Goal: Task Accomplishment & Management: Use online tool/utility

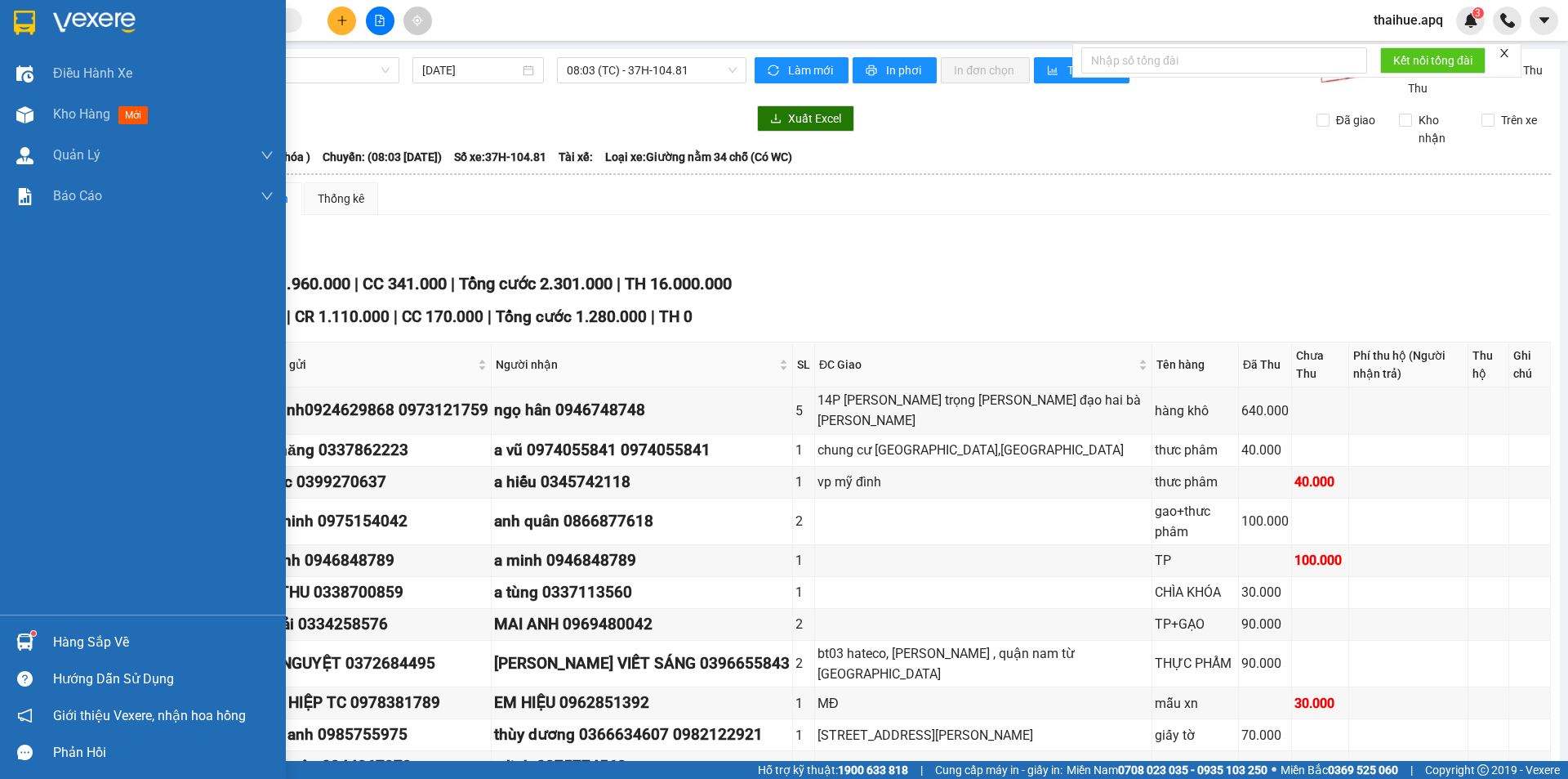
click at [48, 647] on div "Hàng sắp về" at bounding box center [142, 641] width 286 height 37
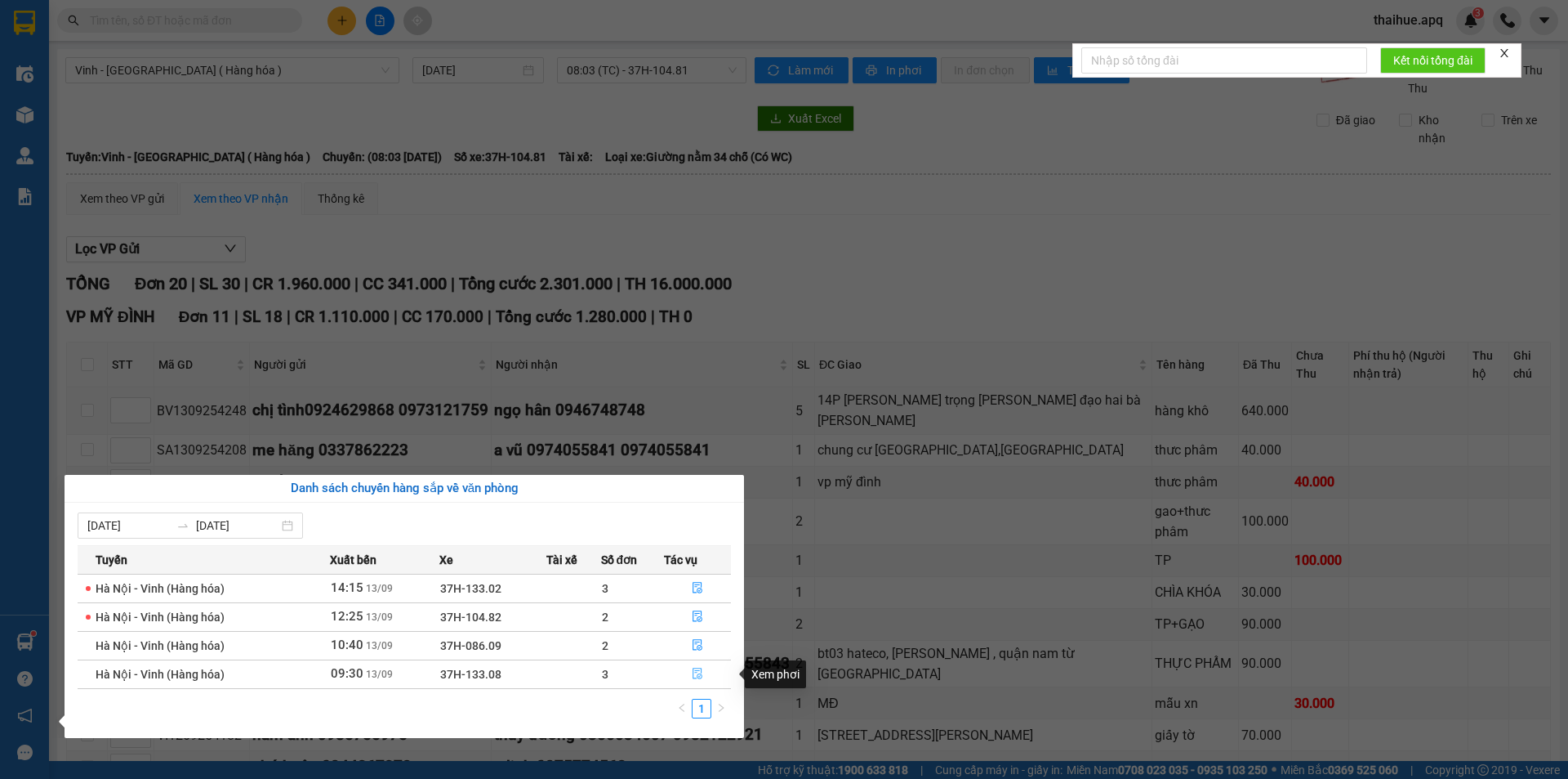
click at [696, 673] on icon "file-done" at bounding box center [697, 673] width 12 height 12
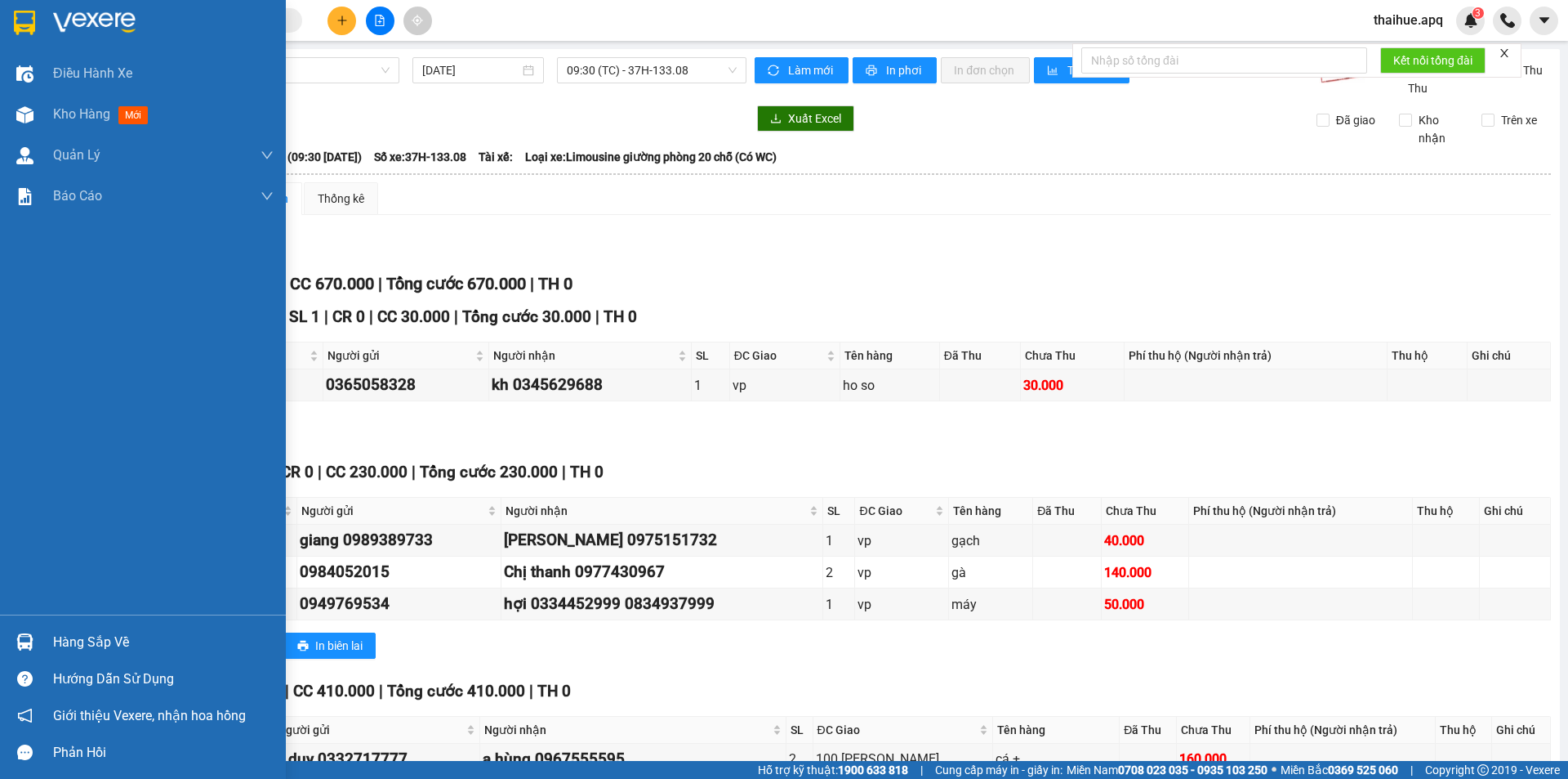
click at [71, 649] on div "Hàng sắp về" at bounding box center [164, 641] width 221 height 24
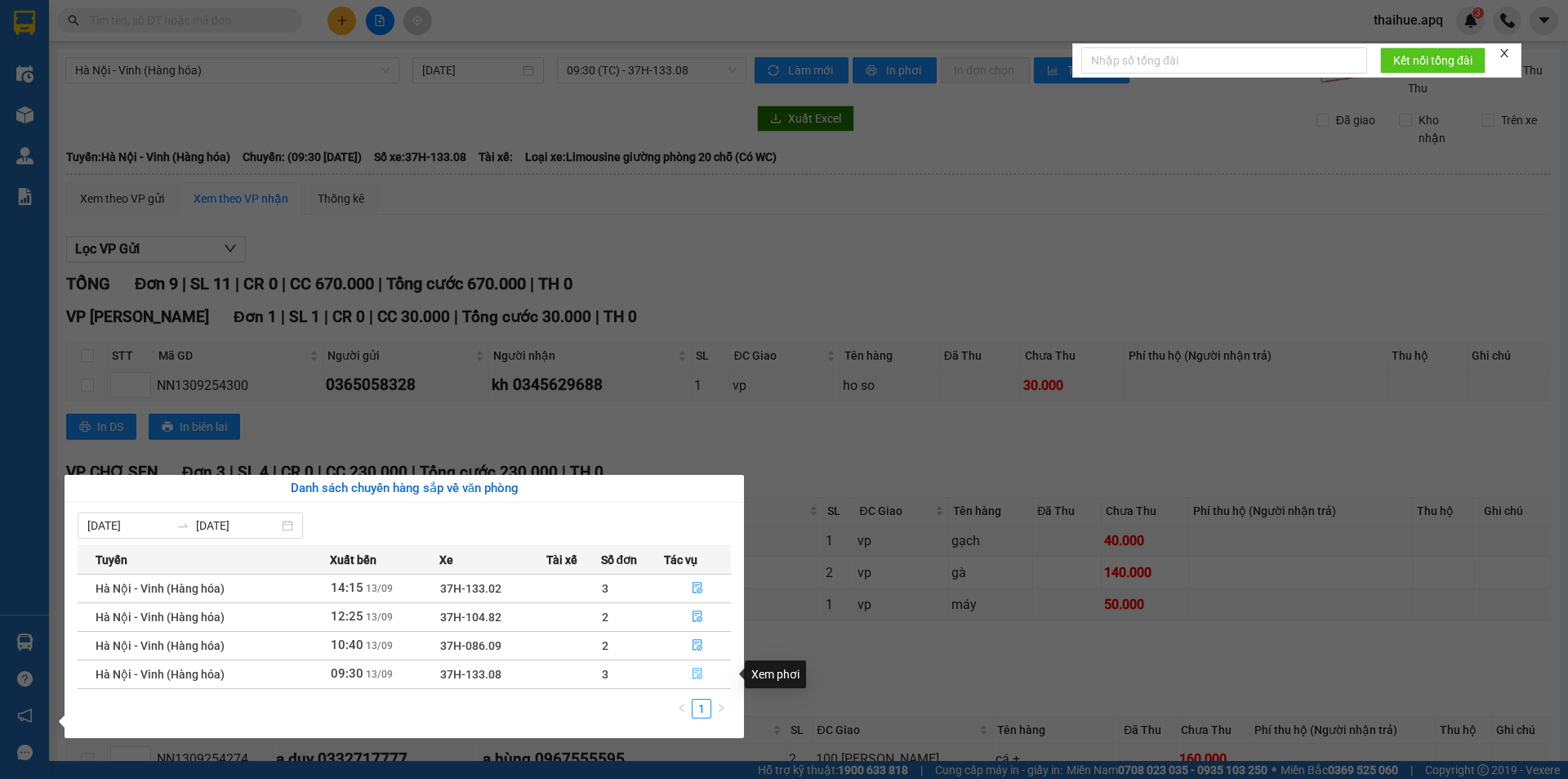
click at [694, 670] on icon "file-done" at bounding box center [697, 673] width 12 height 12
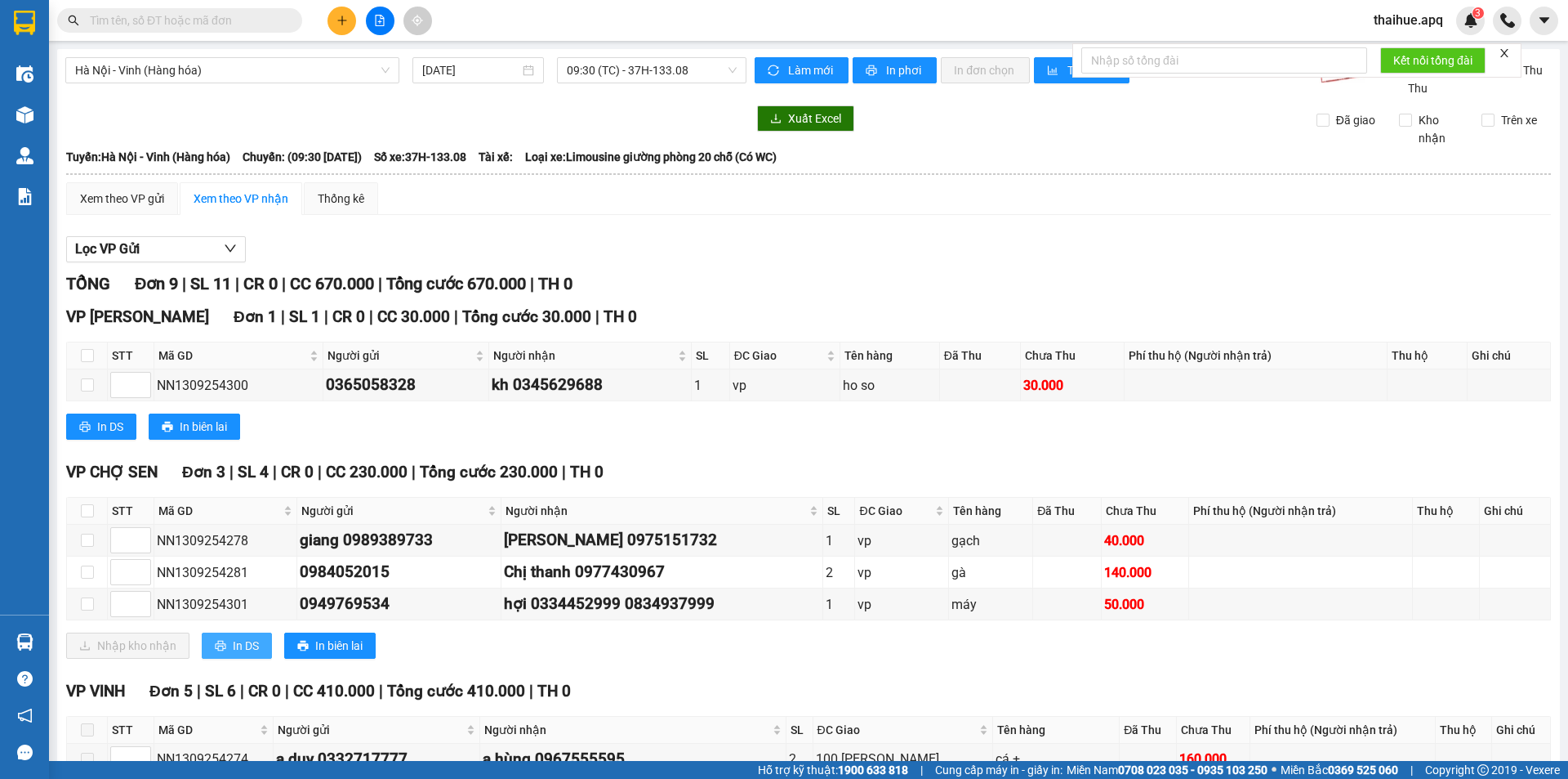
click at [253, 646] on span "In DS" at bounding box center [245, 645] width 26 height 18
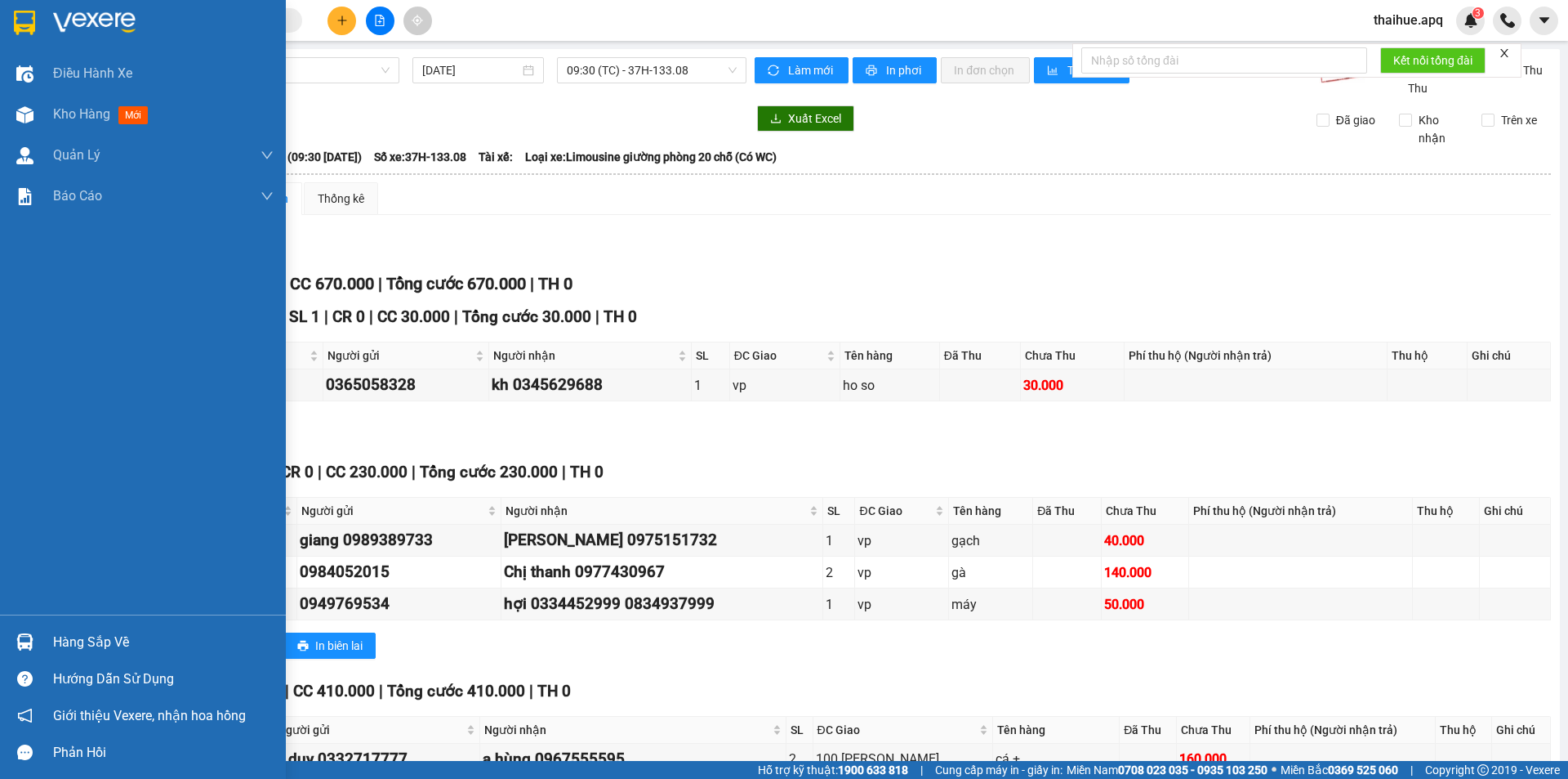
click at [63, 645] on div "Hàng sắp về" at bounding box center [164, 641] width 221 height 24
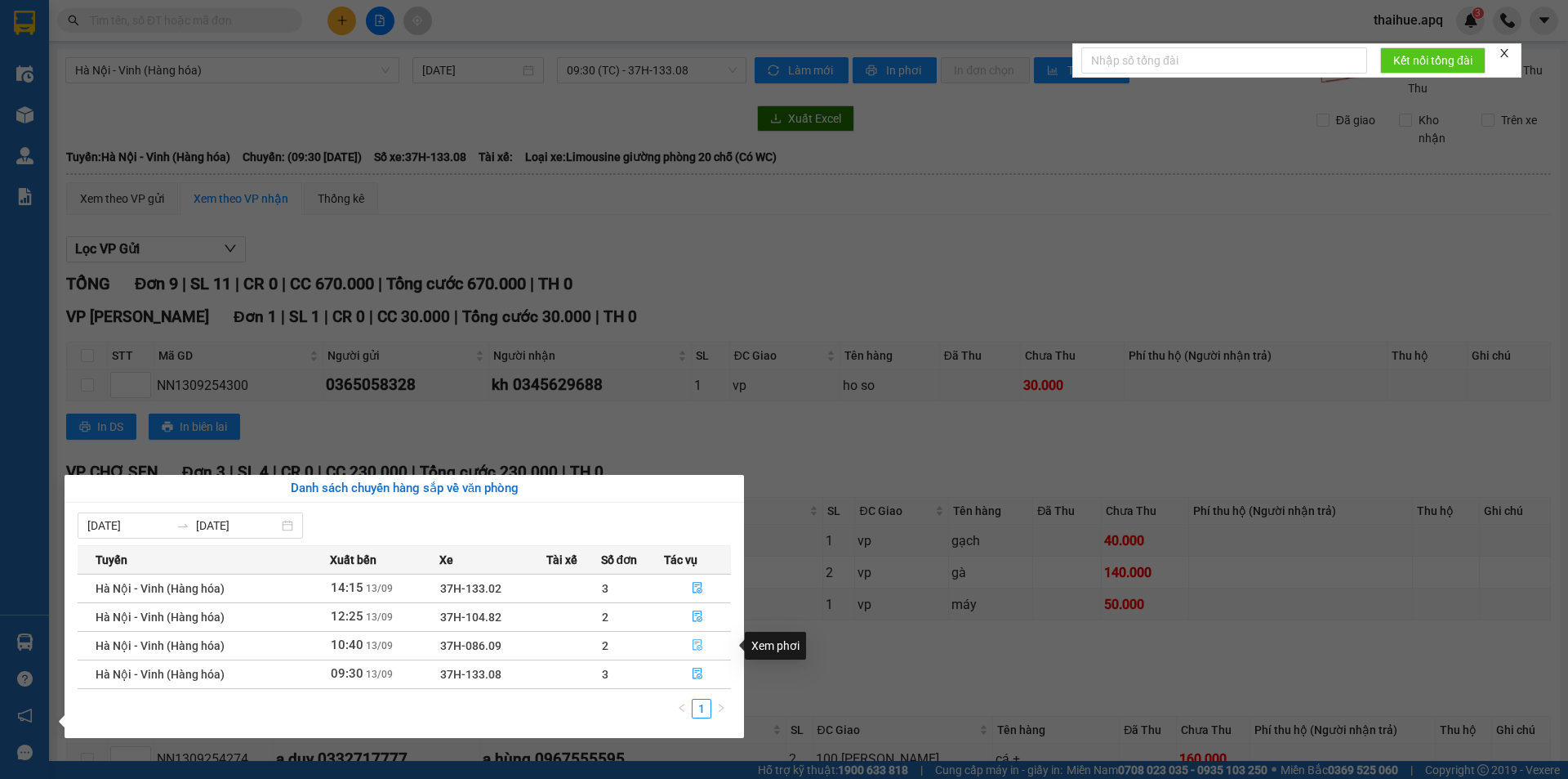
click at [698, 644] on icon "file-done" at bounding box center [697, 644] width 12 height 12
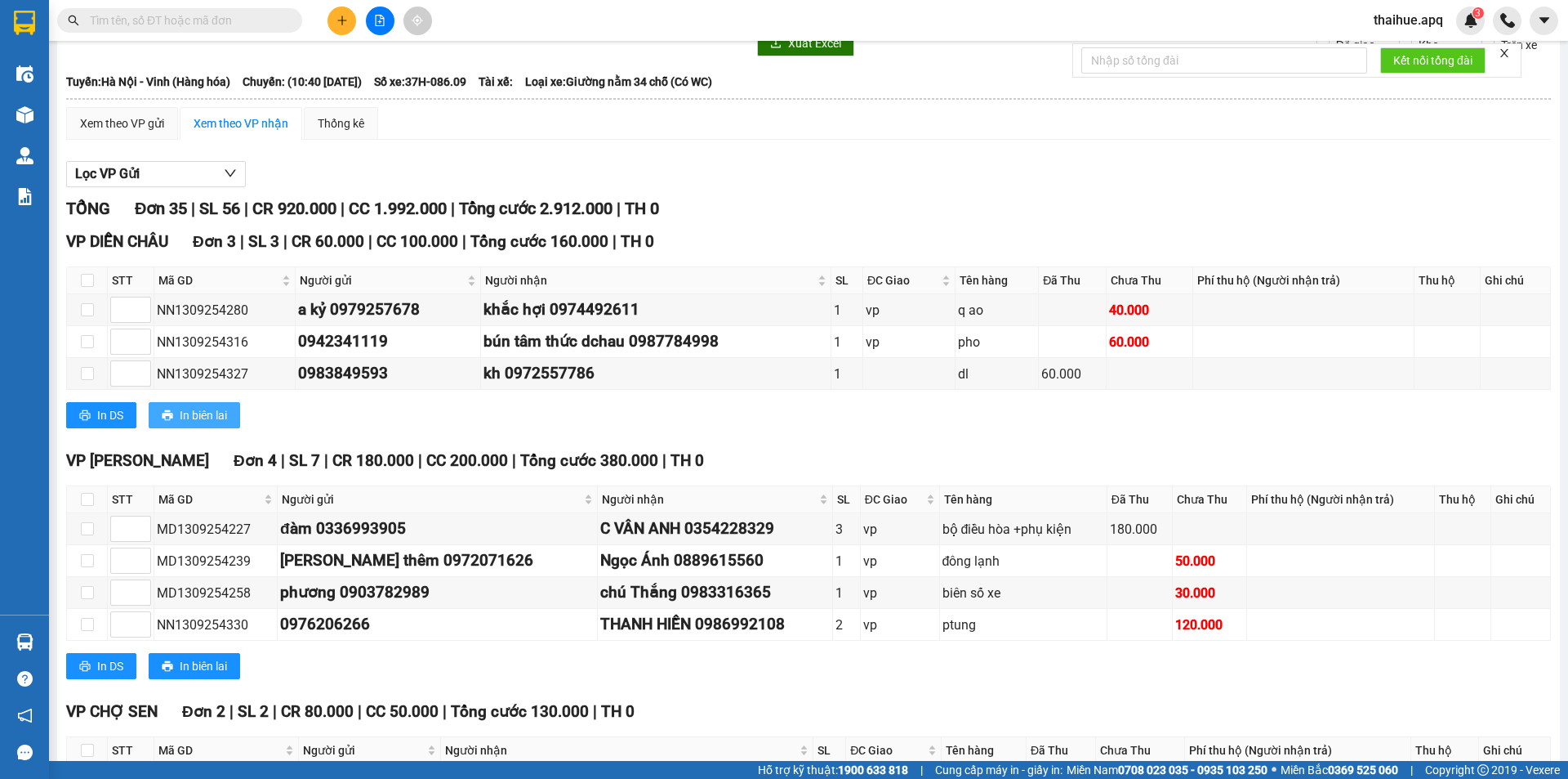
scroll to position [327, 0]
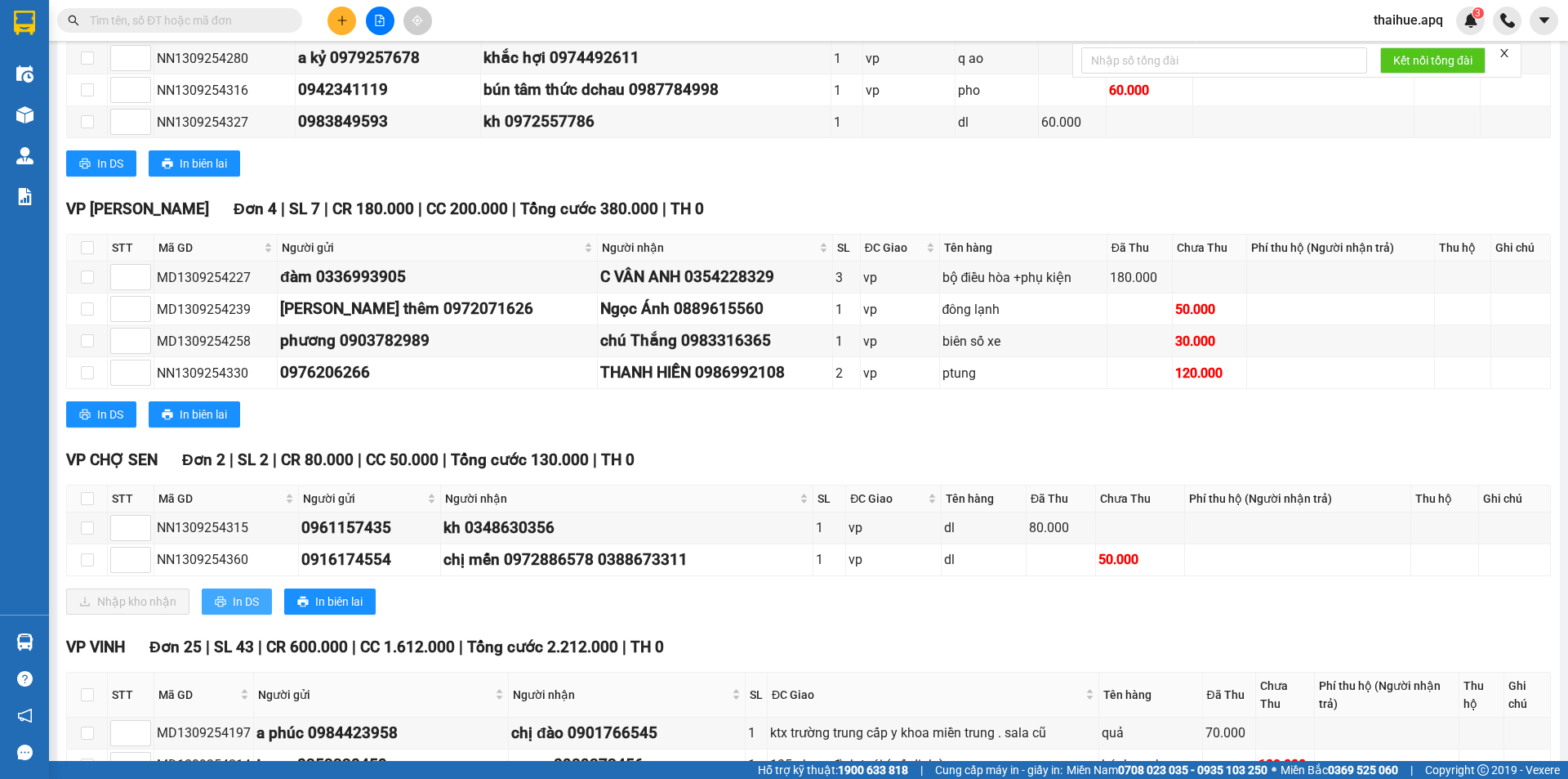
click at [241, 602] on span "In DS" at bounding box center [245, 601] width 26 height 18
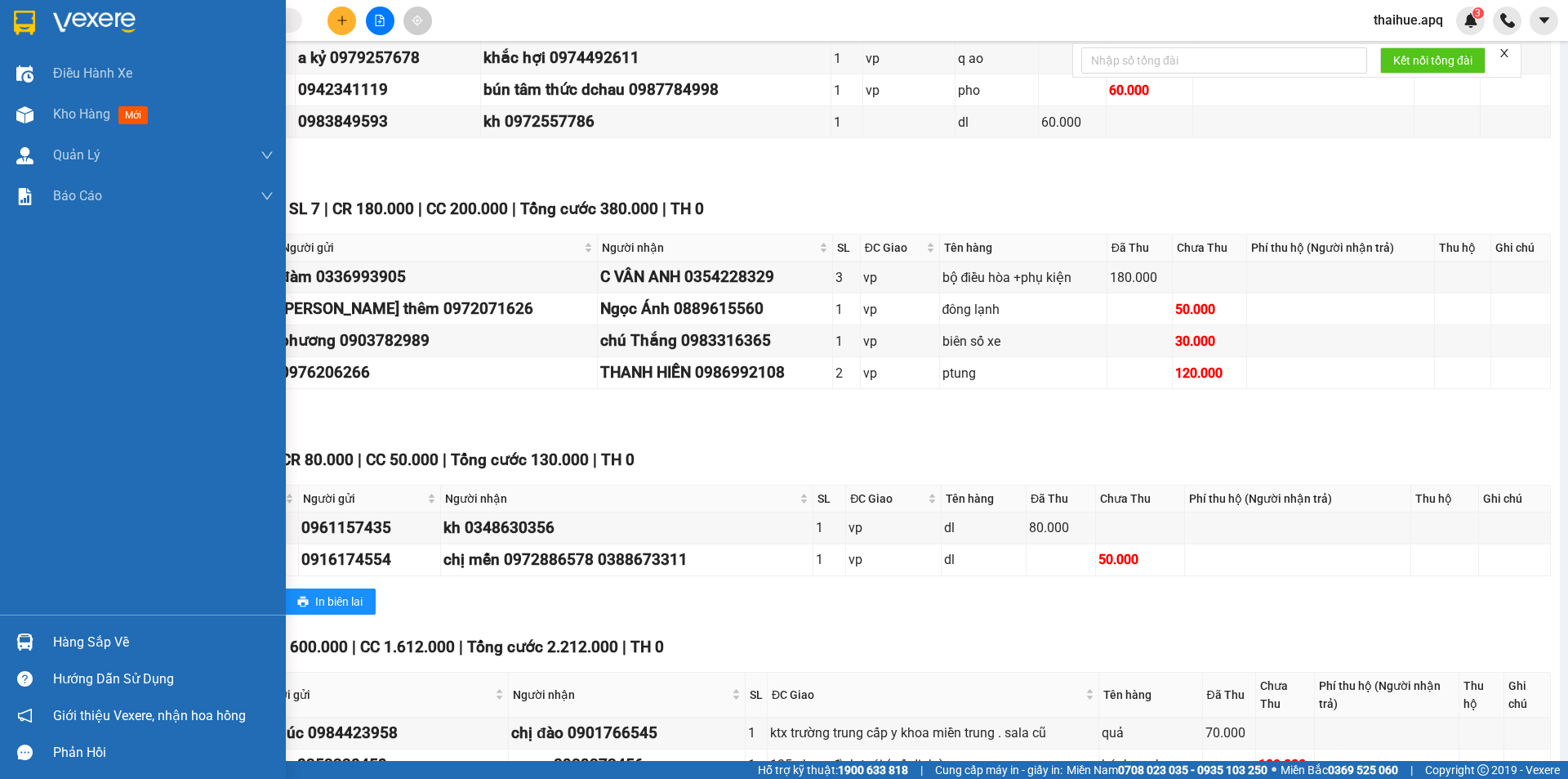
click at [62, 640] on div "Hàng sắp về" at bounding box center [164, 641] width 221 height 24
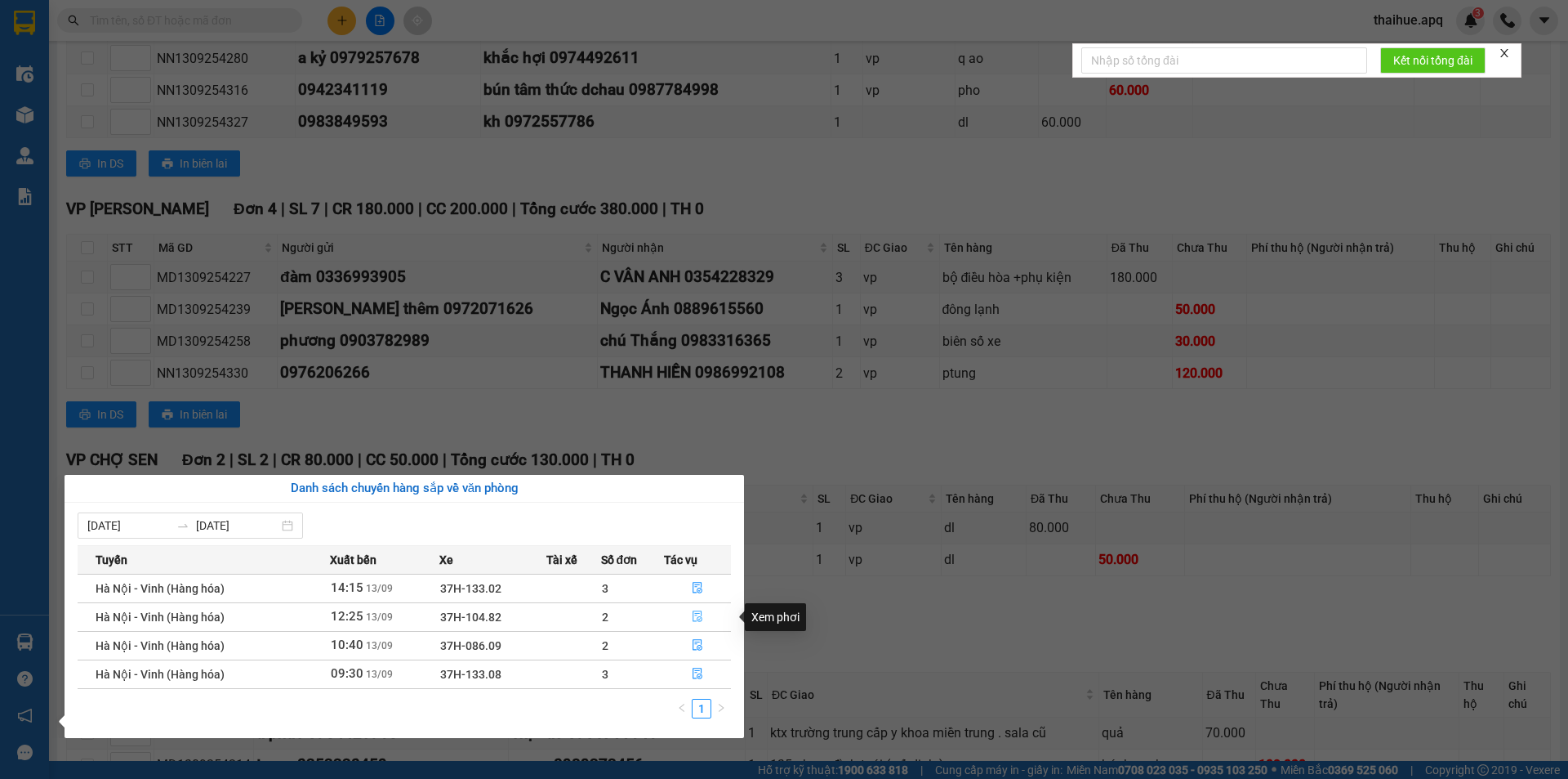
click at [695, 612] on icon "file-done" at bounding box center [697, 616] width 12 height 12
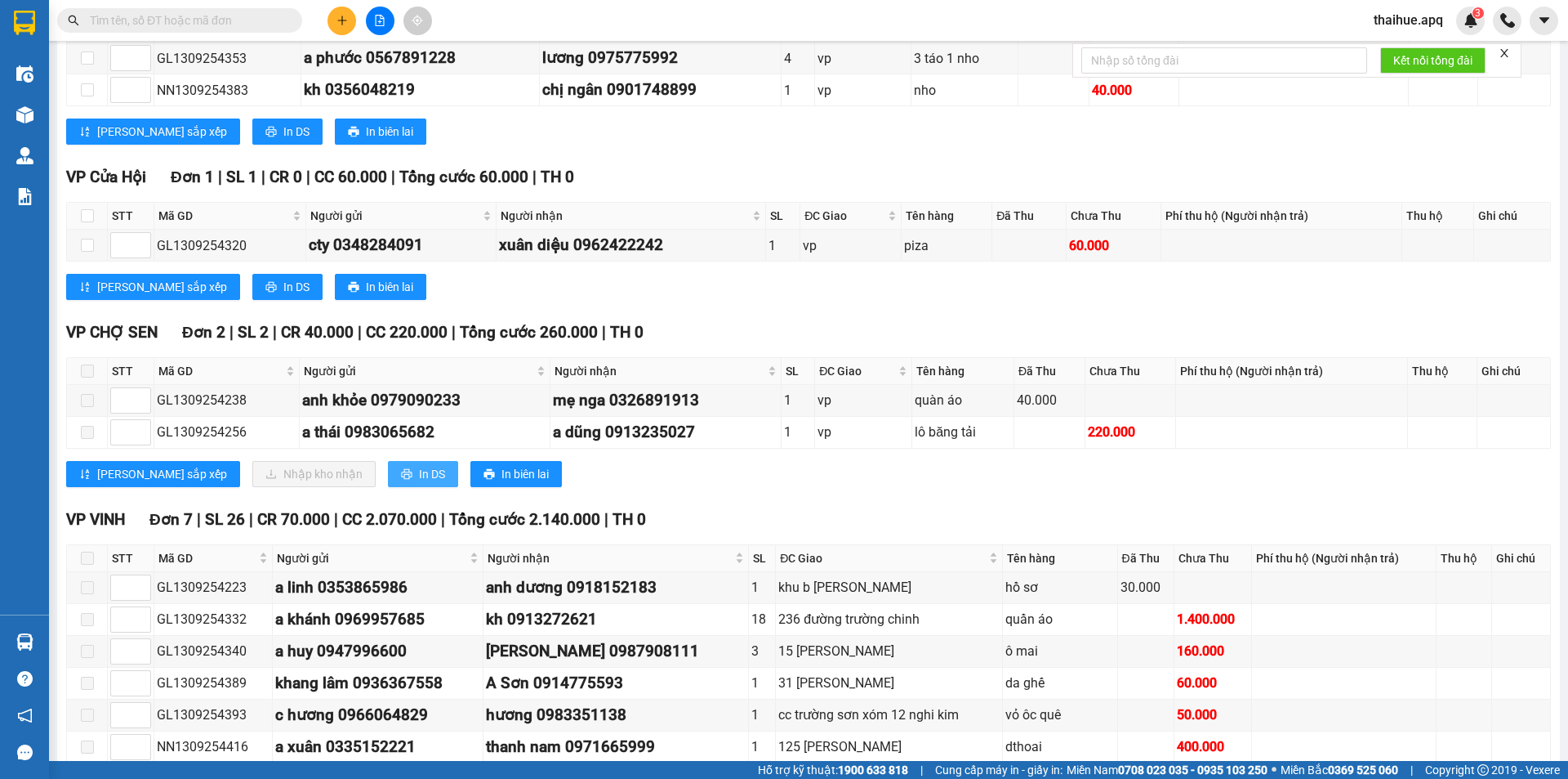
click at [419, 470] on span "In DS" at bounding box center [432, 474] width 26 height 18
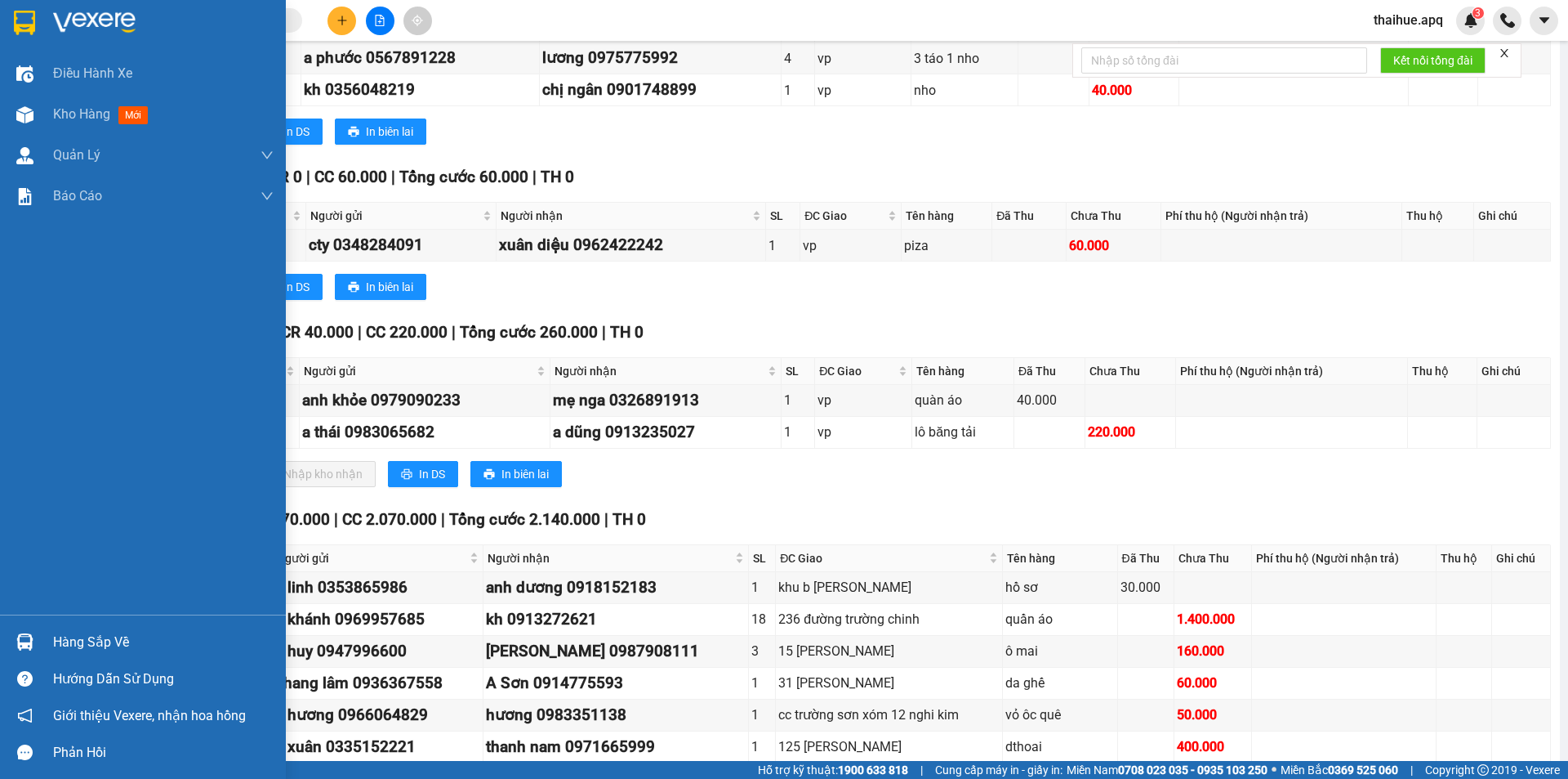
click at [65, 642] on div "Hàng sắp về" at bounding box center [164, 641] width 221 height 24
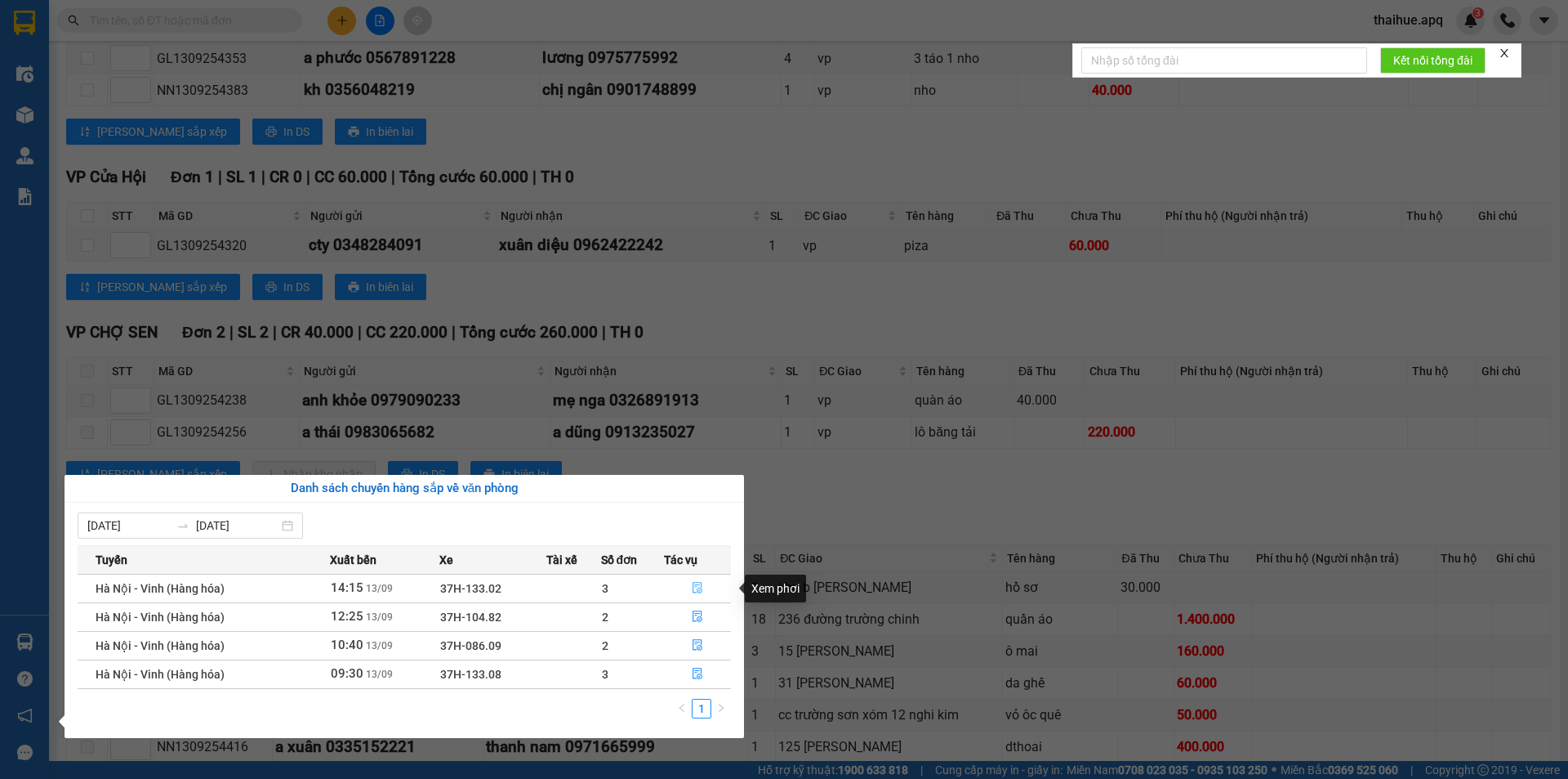
click at [695, 586] on icon "file-done" at bounding box center [697, 587] width 12 height 12
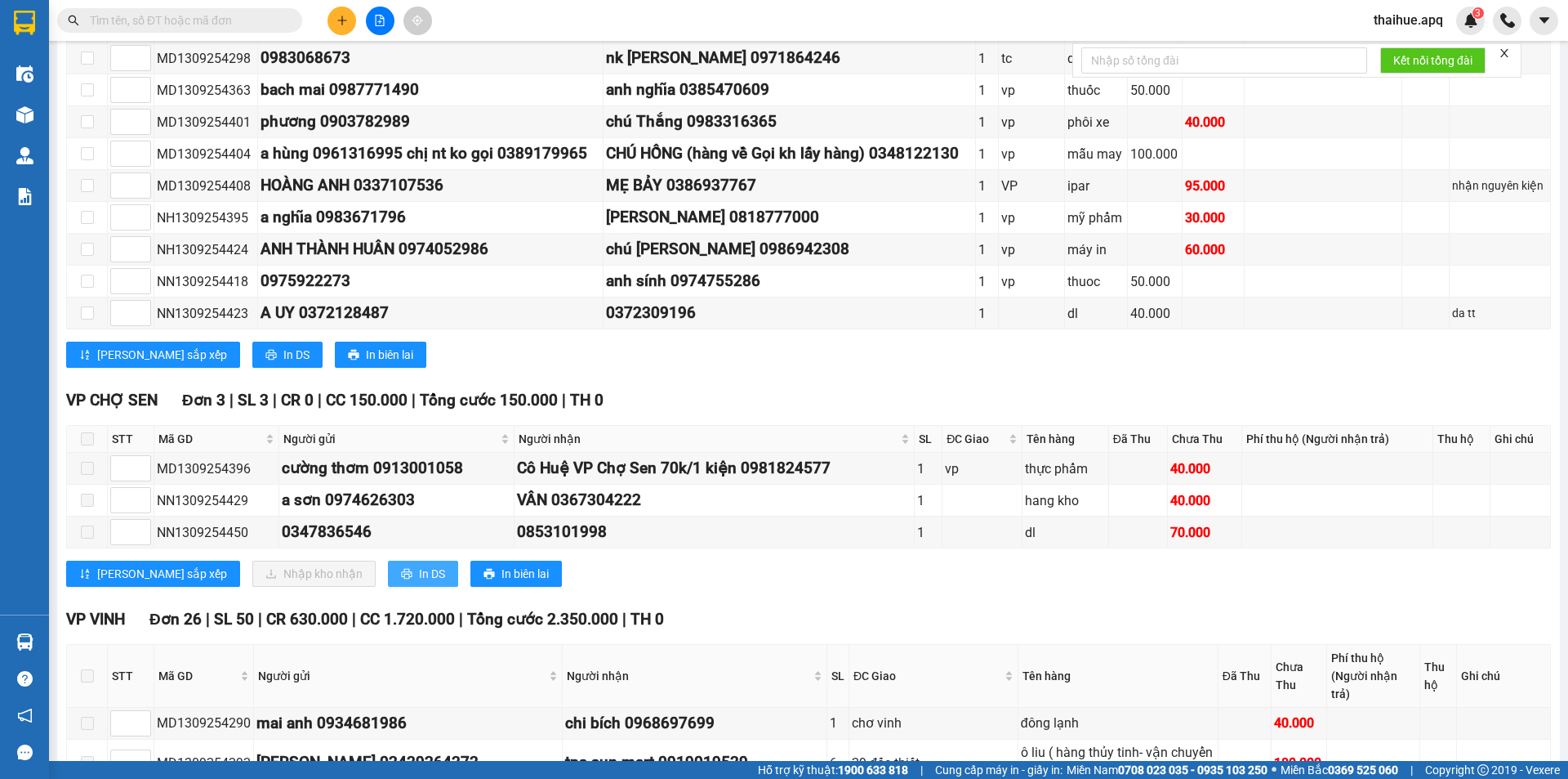
click at [419, 574] on span "In DS" at bounding box center [432, 574] width 26 height 18
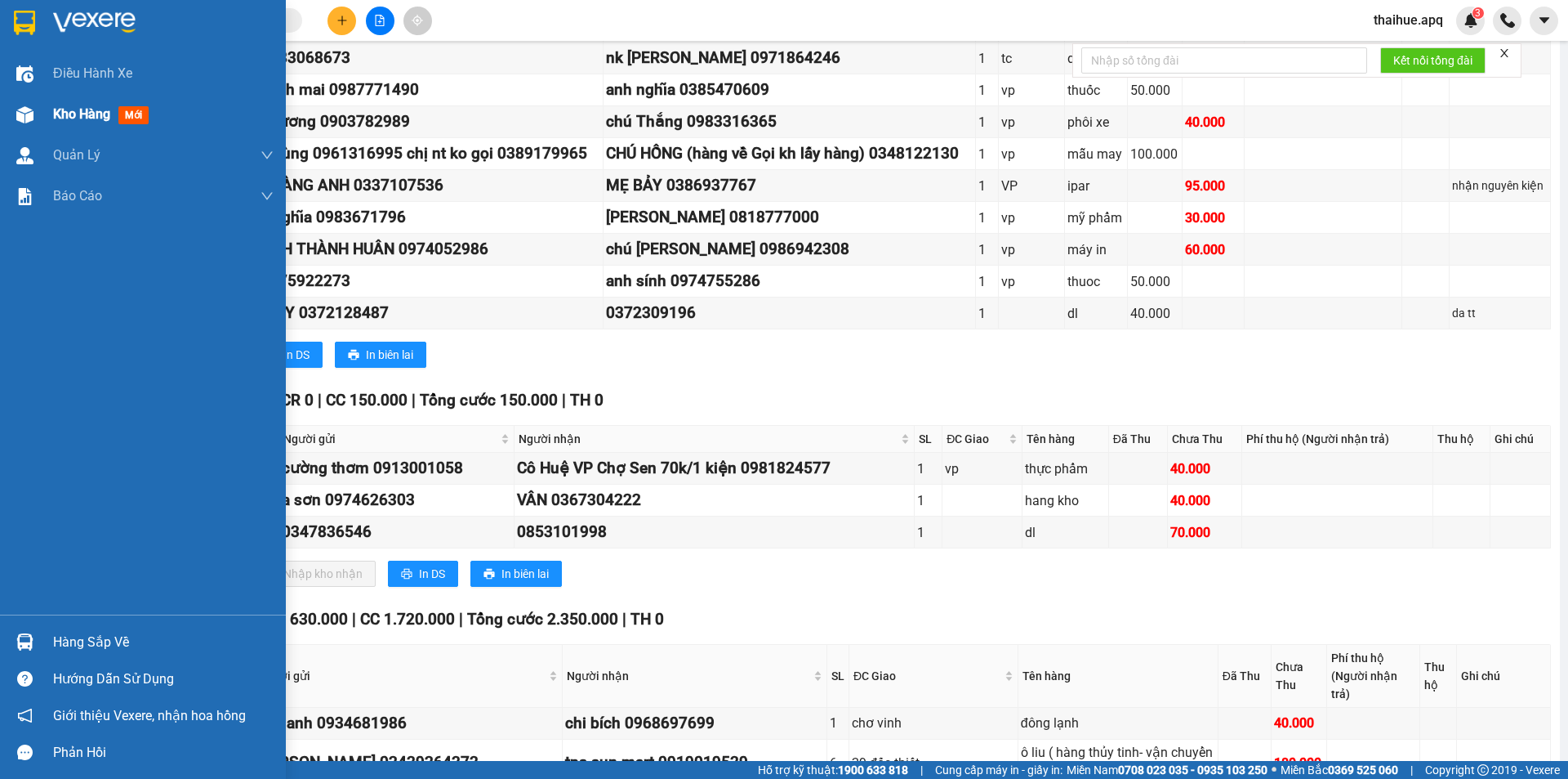
click at [96, 117] on span "Kho hàng" at bounding box center [81, 114] width 57 height 16
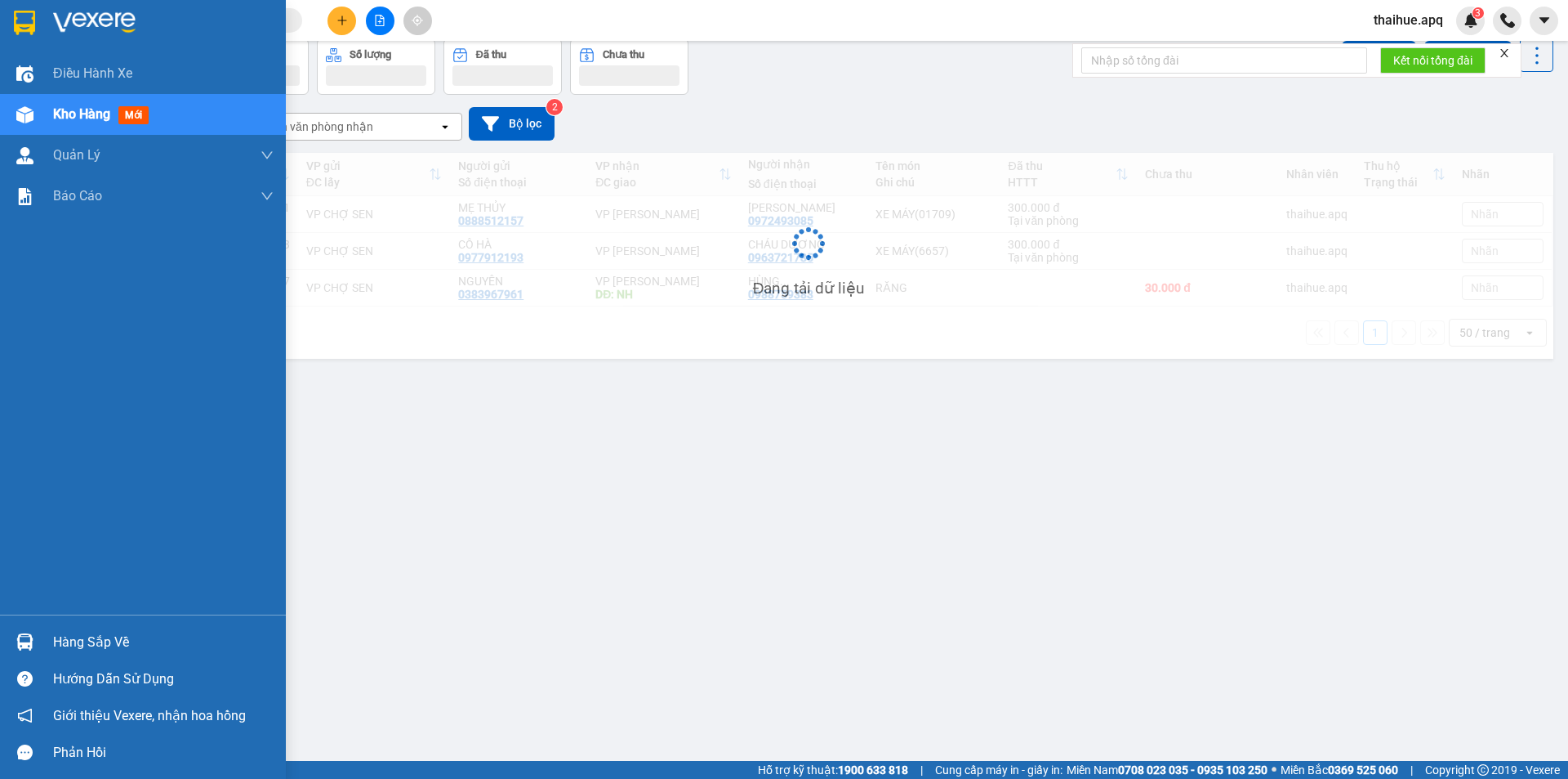
scroll to position [76, 0]
